Goal: Task Accomplishment & Management: Manage account settings

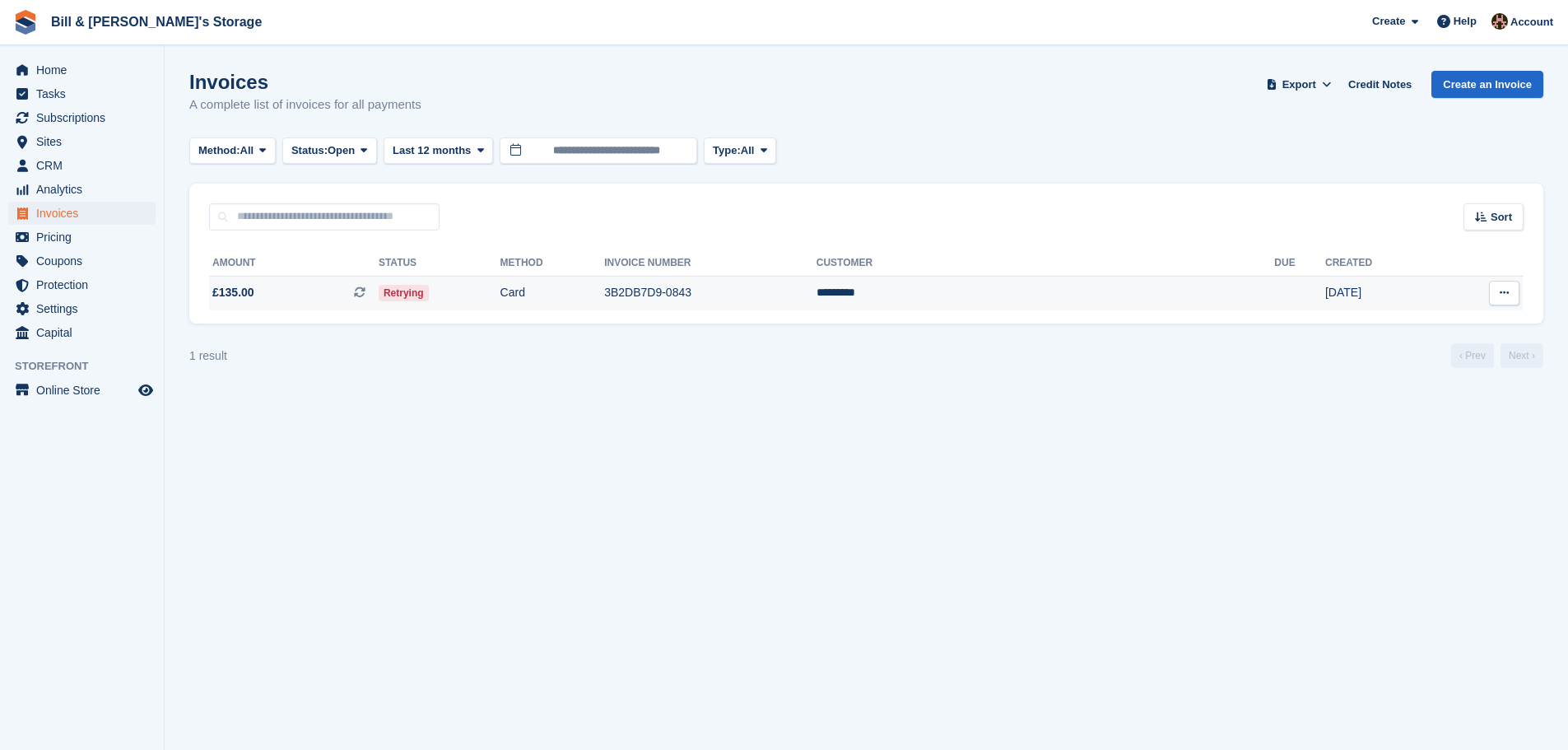
click at [600, 290] on td "Card" at bounding box center [553, 293] width 105 height 35
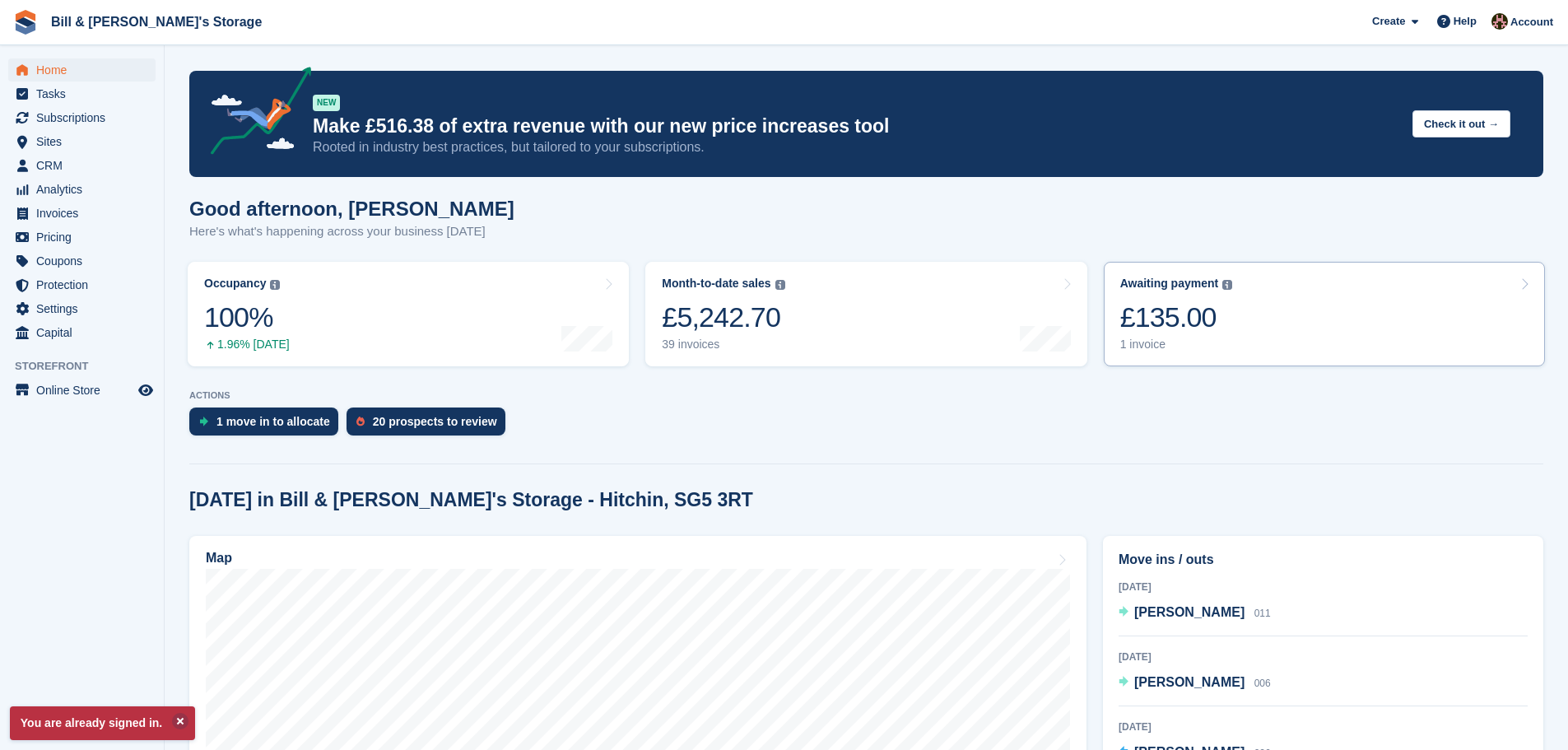
click at [1205, 304] on div "£135.00" at bounding box center [1176, 317] width 113 height 34
